Goal: Task Accomplishment & Management: Use online tool/utility

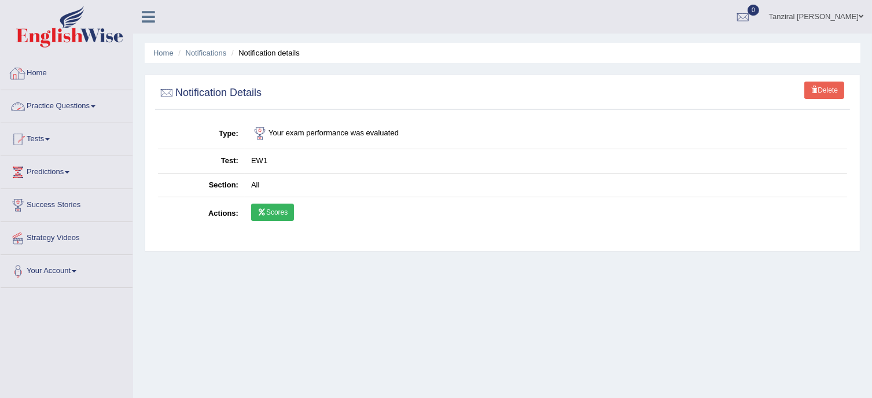
click at [32, 70] on link "Home" at bounding box center [67, 71] width 132 height 29
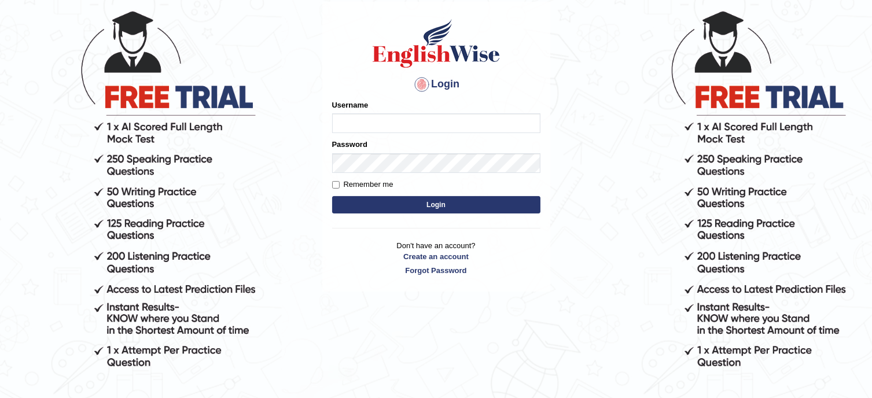
type input "Tanziral"
click at [408, 203] on button "Login" at bounding box center [436, 204] width 208 height 17
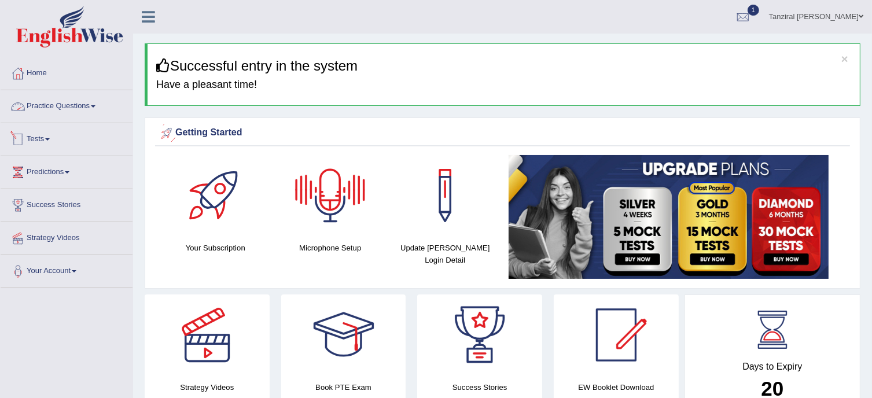
click at [43, 136] on link "Tests" at bounding box center [67, 137] width 132 height 29
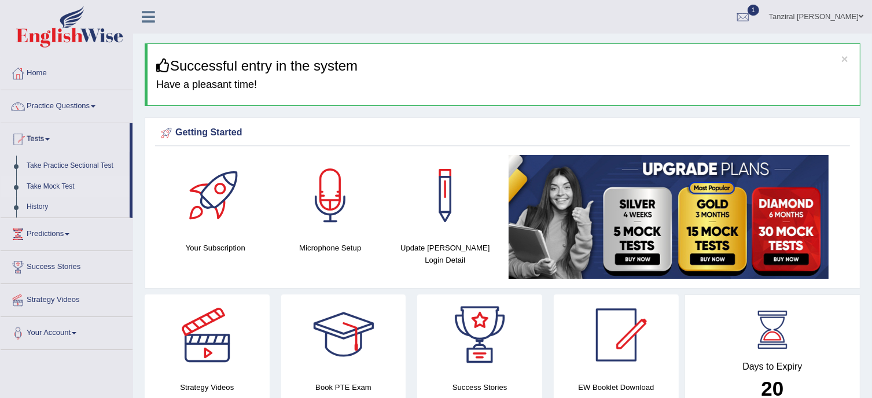
click at [58, 187] on link "Take Mock Test" at bounding box center [75, 187] width 108 height 21
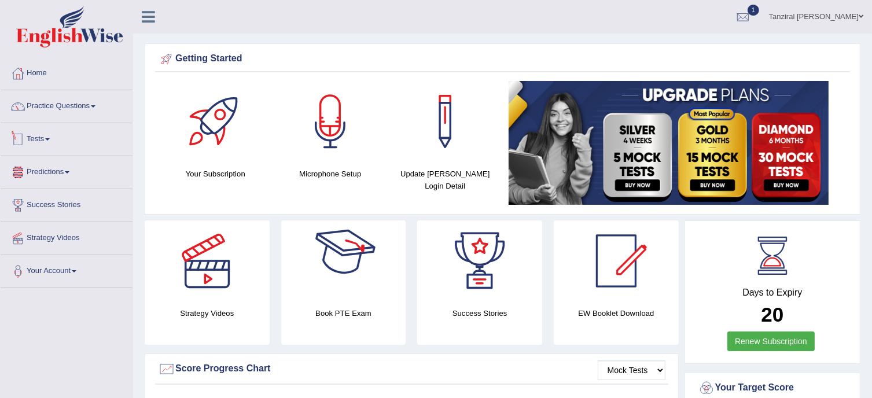
click at [24, 131] on div at bounding box center [17, 139] width 17 height 17
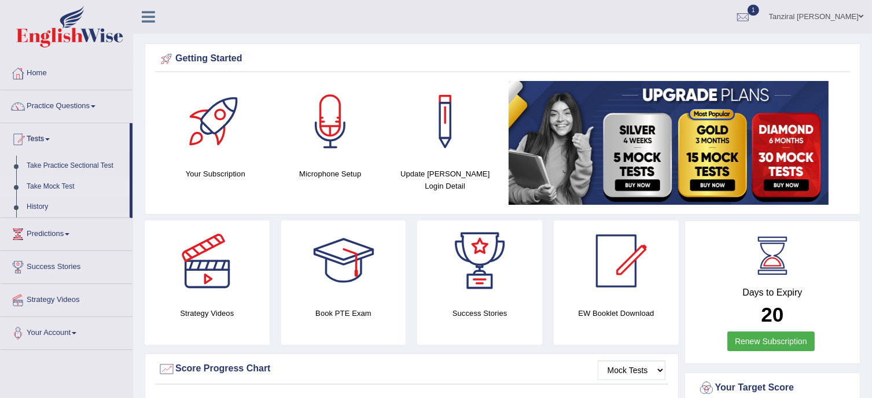
click at [63, 181] on link "Take Mock Test" at bounding box center [75, 187] width 108 height 21
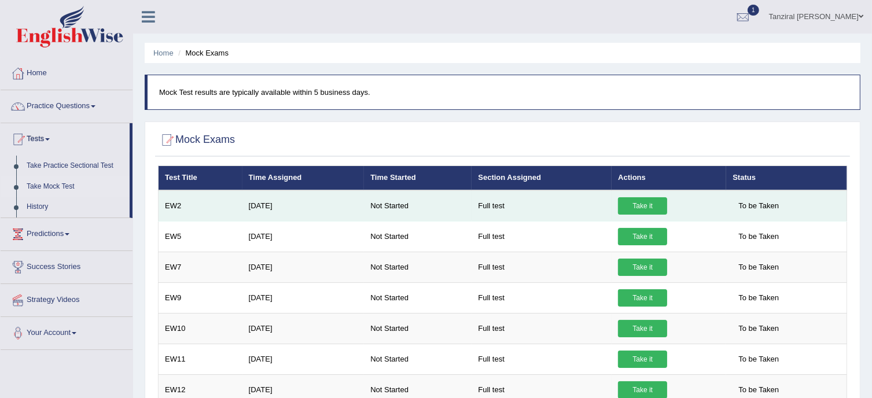
click at [642, 201] on link "Take it" at bounding box center [642, 205] width 49 height 17
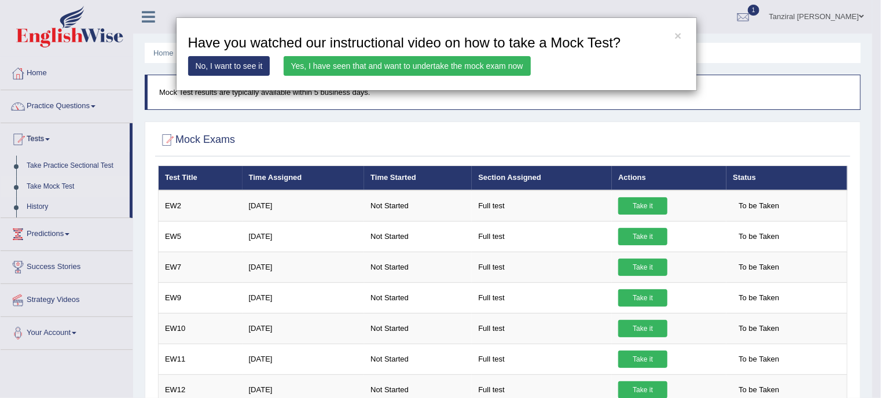
click at [433, 72] on link "Yes, I have seen that and want to undertake the mock exam now" at bounding box center [407, 66] width 247 height 20
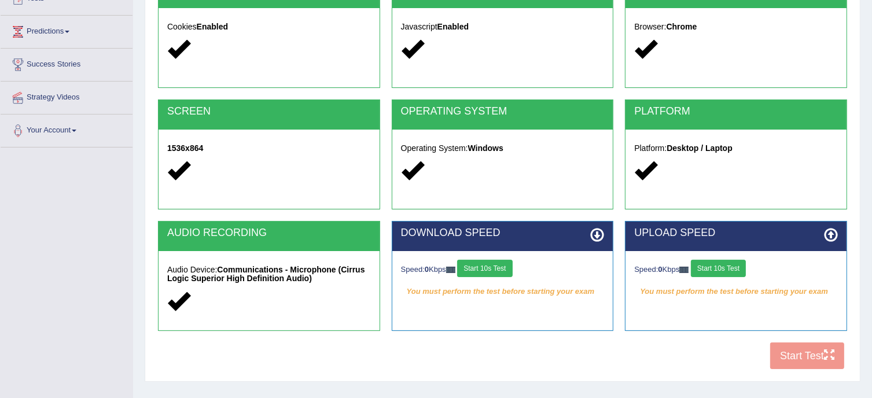
scroll to position [144, 0]
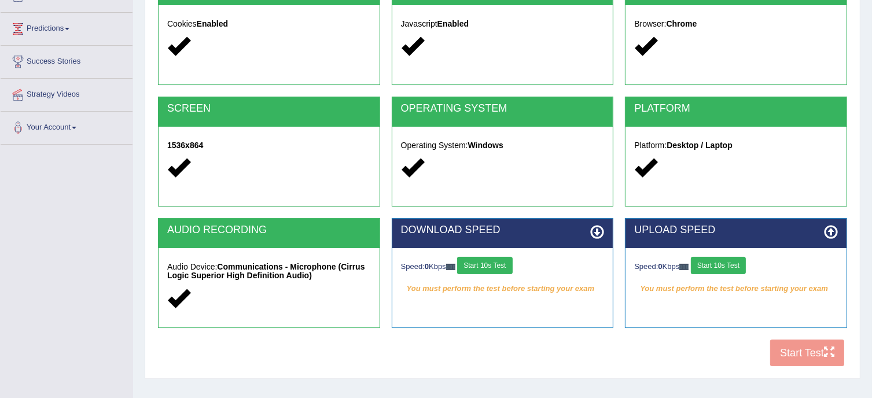
click at [497, 267] on button "Start 10s Test" at bounding box center [484, 265] width 55 height 17
click at [714, 266] on button "Start 10s Test" at bounding box center [718, 265] width 55 height 17
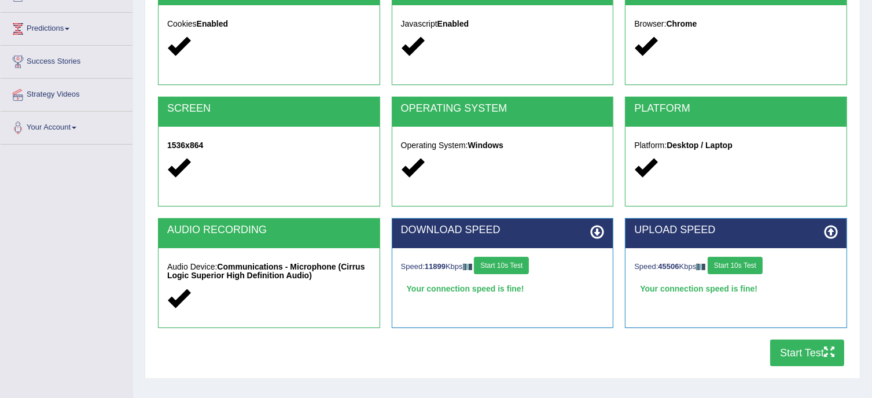
click at [798, 351] on button "Start Test" at bounding box center [807, 353] width 74 height 27
